Goal: Find contact information: Find contact information

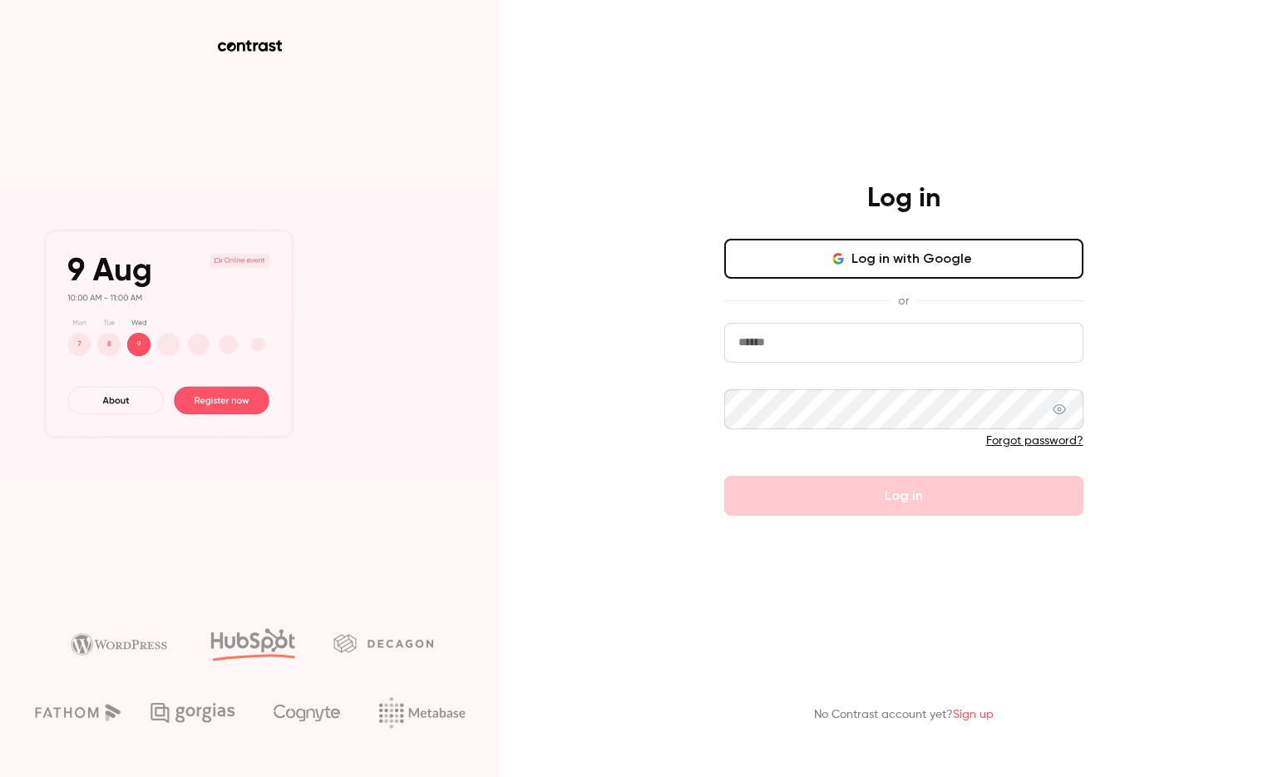
click at [772, 261] on button "Log in with Google" at bounding box center [903, 259] width 359 height 40
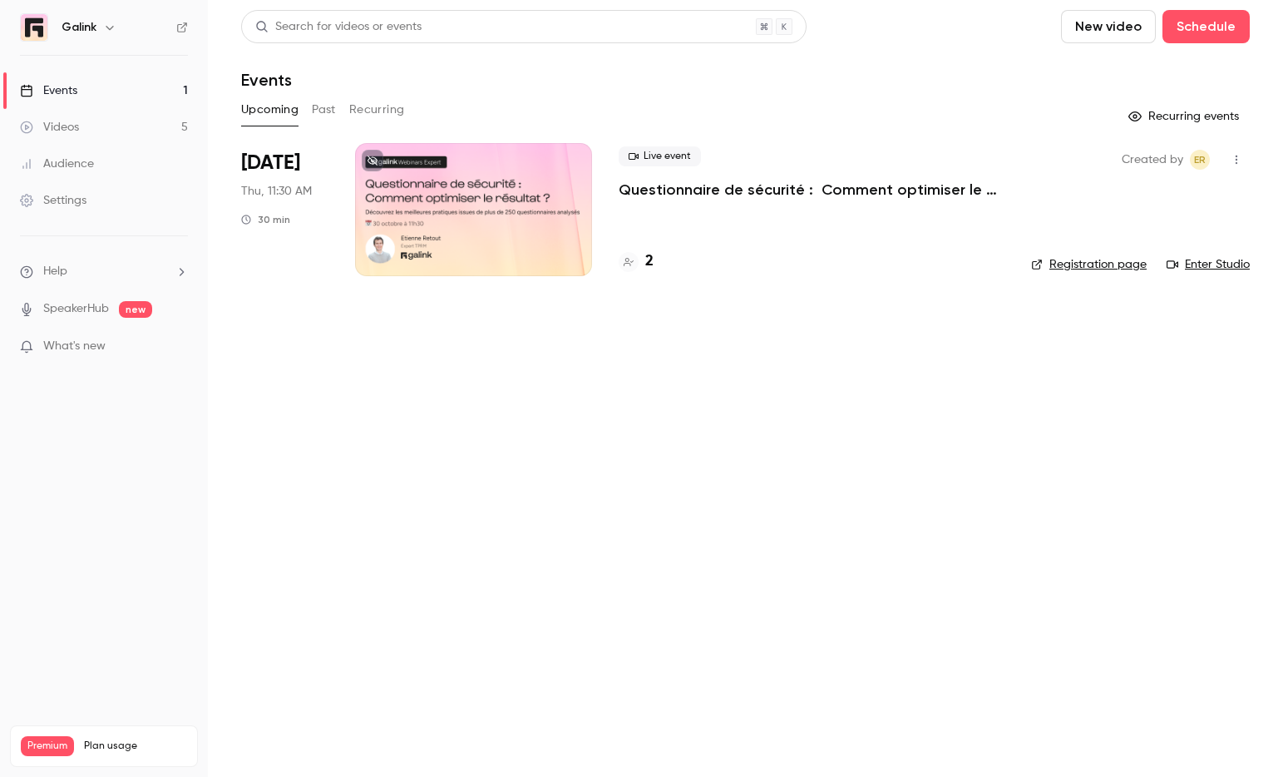
click at [646, 259] on h4 "2" at bounding box center [649, 261] width 8 height 22
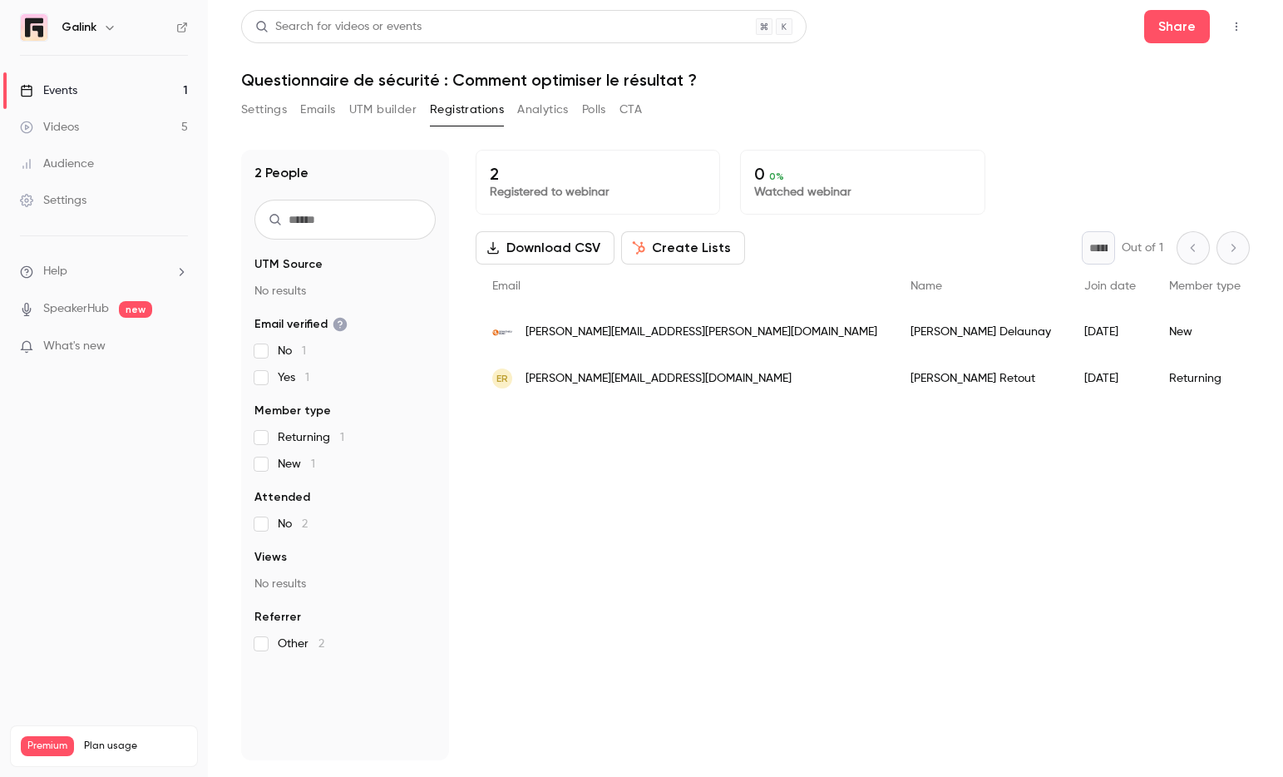
drag, startPoint x: 758, startPoint y: 336, endPoint x: 883, endPoint y: 337, distance: 124.7
click at [894, 337] on div "[PERSON_NAME]" at bounding box center [981, 331] width 174 height 47
copy div "[PERSON_NAME]"
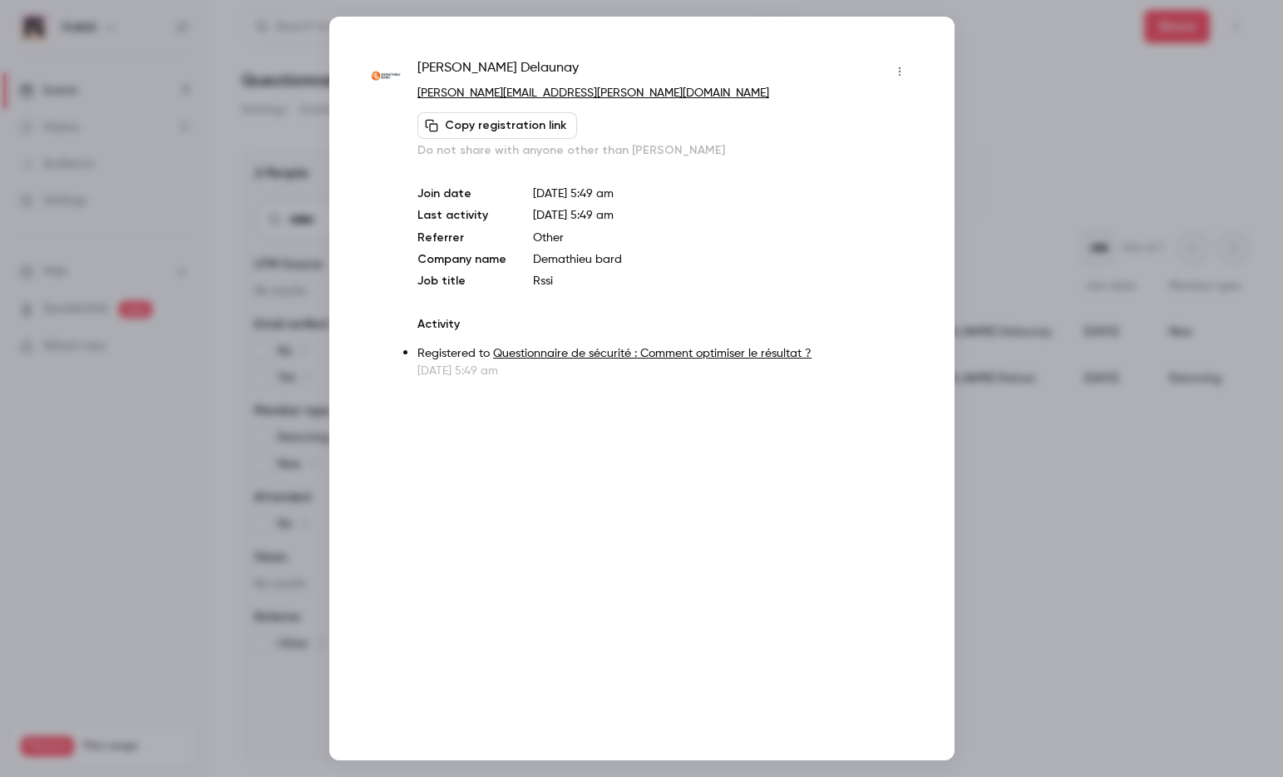
click at [452, 59] on span "[PERSON_NAME]" at bounding box center [497, 71] width 161 height 27
click at [452, 62] on span "[PERSON_NAME]" at bounding box center [497, 71] width 161 height 27
copy div "[PERSON_NAME]"
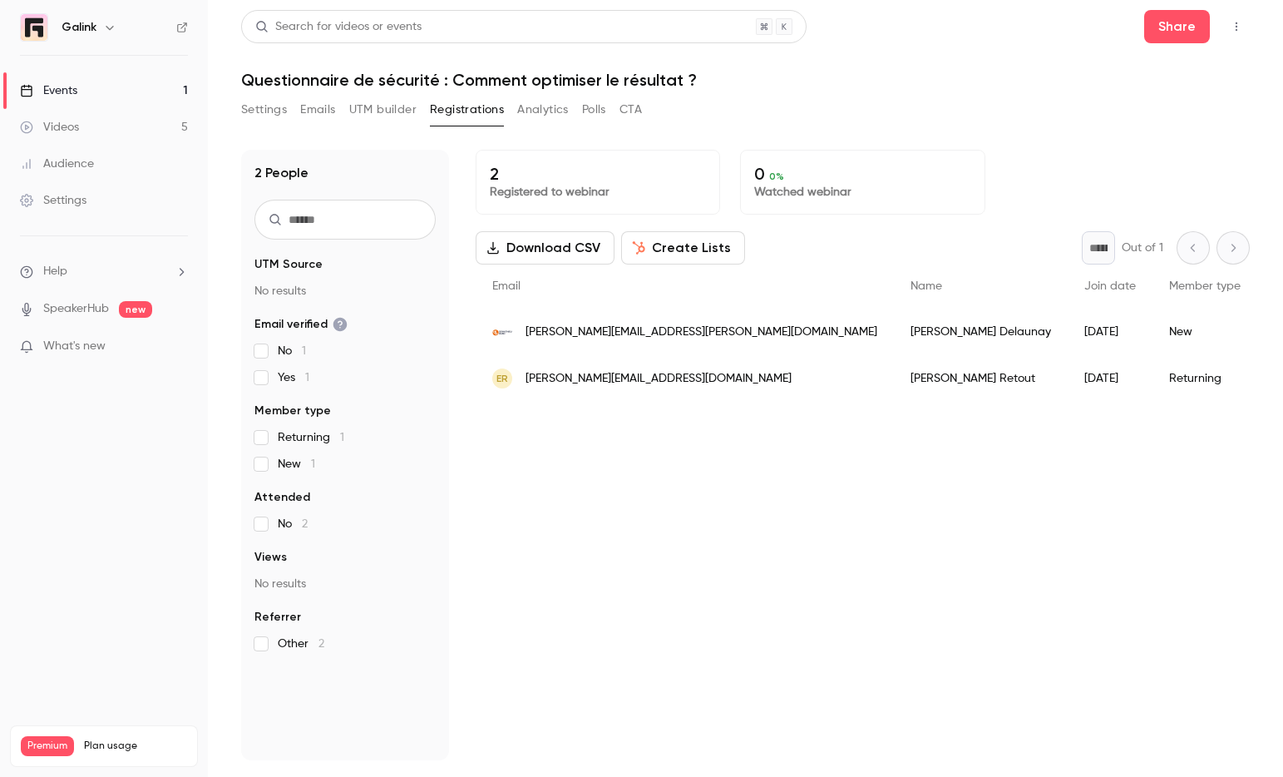
click at [650, 338] on span "[PERSON_NAME][EMAIL_ADDRESS][PERSON_NAME][DOMAIN_NAME]" at bounding box center [701, 331] width 352 height 17
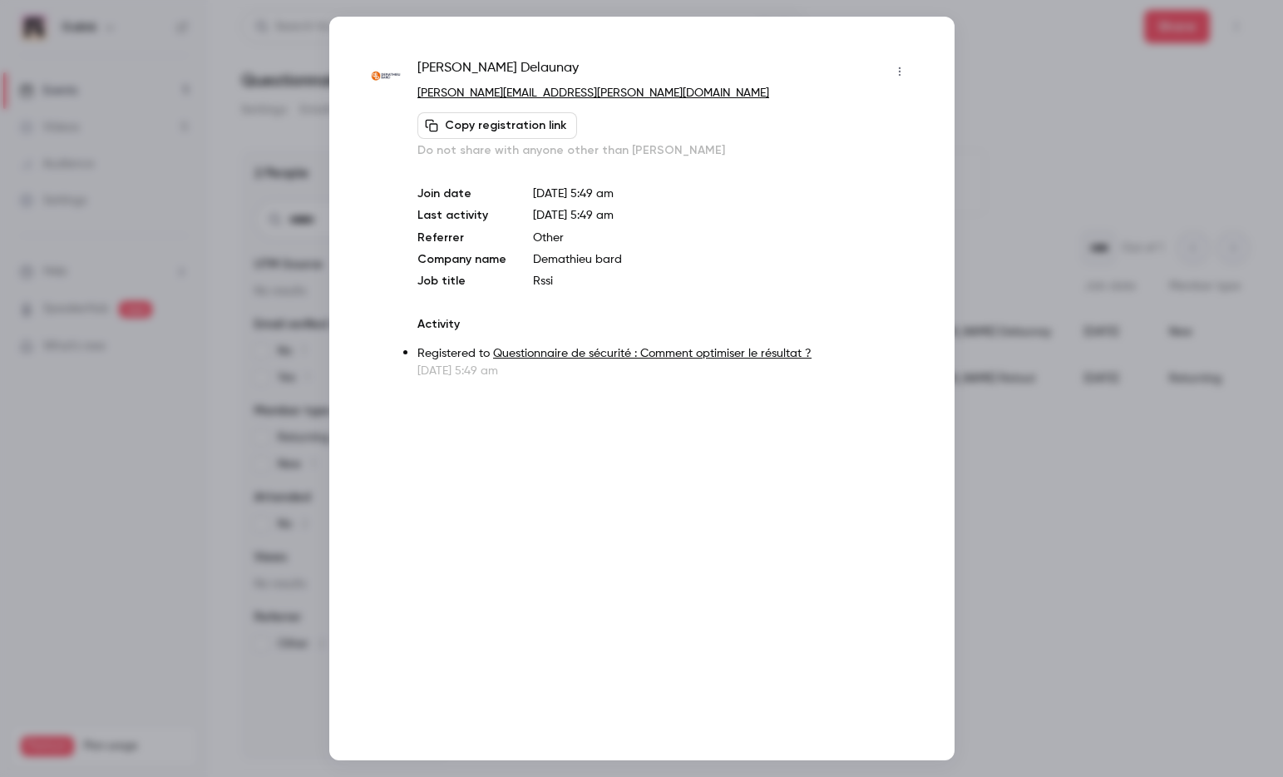
click at [430, 71] on span "[PERSON_NAME]" at bounding box center [497, 71] width 161 height 27
copy div "[PERSON_NAME]"
